Goal: Task Accomplishment & Management: Manage account settings

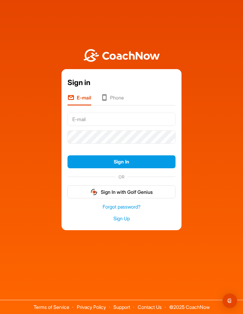
click at [117, 126] on input "text" at bounding box center [122, 119] width 108 height 13
click at [219, 147] on div "Sign in E-mail Phone Sign In OR Sign In with Golf Genius Forgot password? Sign …" at bounding box center [121, 136] width 237 height 188
click at [128, 126] on input "text" at bounding box center [122, 119] width 108 height 13
type input "westwickgolfcoaching@gmail.com"
click at [150, 168] on button "Sign In" at bounding box center [122, 161] width 108 height 13
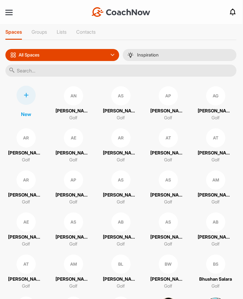
click at [8, 11] on div at bounding box center [8, 12] width 7 height 5
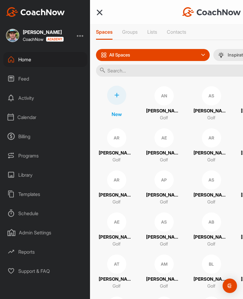
click at [20, 117] on div "Calendar" at bounding box center [45, 117] width 84 height 15
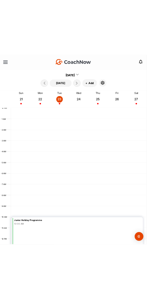
scroll to position [104, 0]
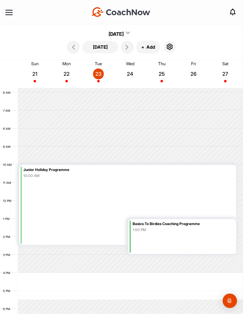
click at [173, 50] on icon "button" at bounding box center [169, 46] width 7 height 7
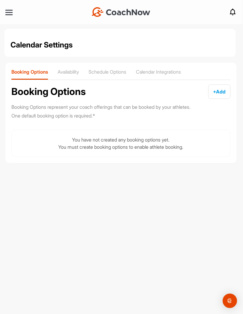
click at [66, 76] on div "Availability" at bounding box center [68, 74] width 21 height 11
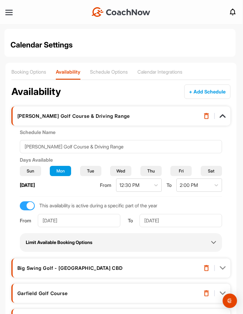
click at [21, 72] on p "Booking Options" at bounding box center [28, 72] width 35 height 6
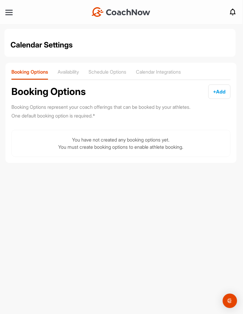
click at [106, 69] on p "Schedule Options" at bounding box center [108, 72] width 38 height 6
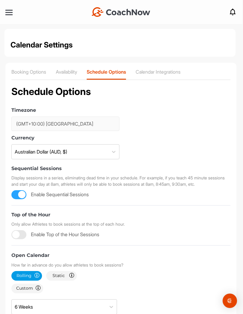
click at [17, 70] on p "Booking Options" at bounding box center [28, 72] width 35 height 6
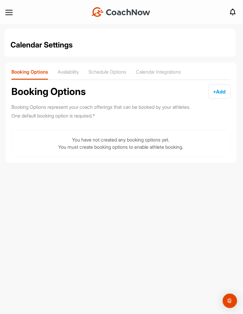
click at [11, 21] on nav "+ Create New Space New Group New Tag New List New Template Notifications Invita…" at bounding box center [120, 12] width 243 height 24
click at [5, 17] on nav "+ Create New Space New Group New Tag New List New Template Notifications Invita…" at bounding box center [120, 12] width 243 height 24
click at [10, 11] on div at bounding box center [8, 12] width 7 height 5
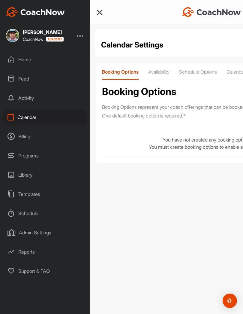
click at [20, 142] on div "Billing" at bounding box center [45, 136] width 84 height 15
